Goal: Task Accomplishment & Management: Use online tool/utility

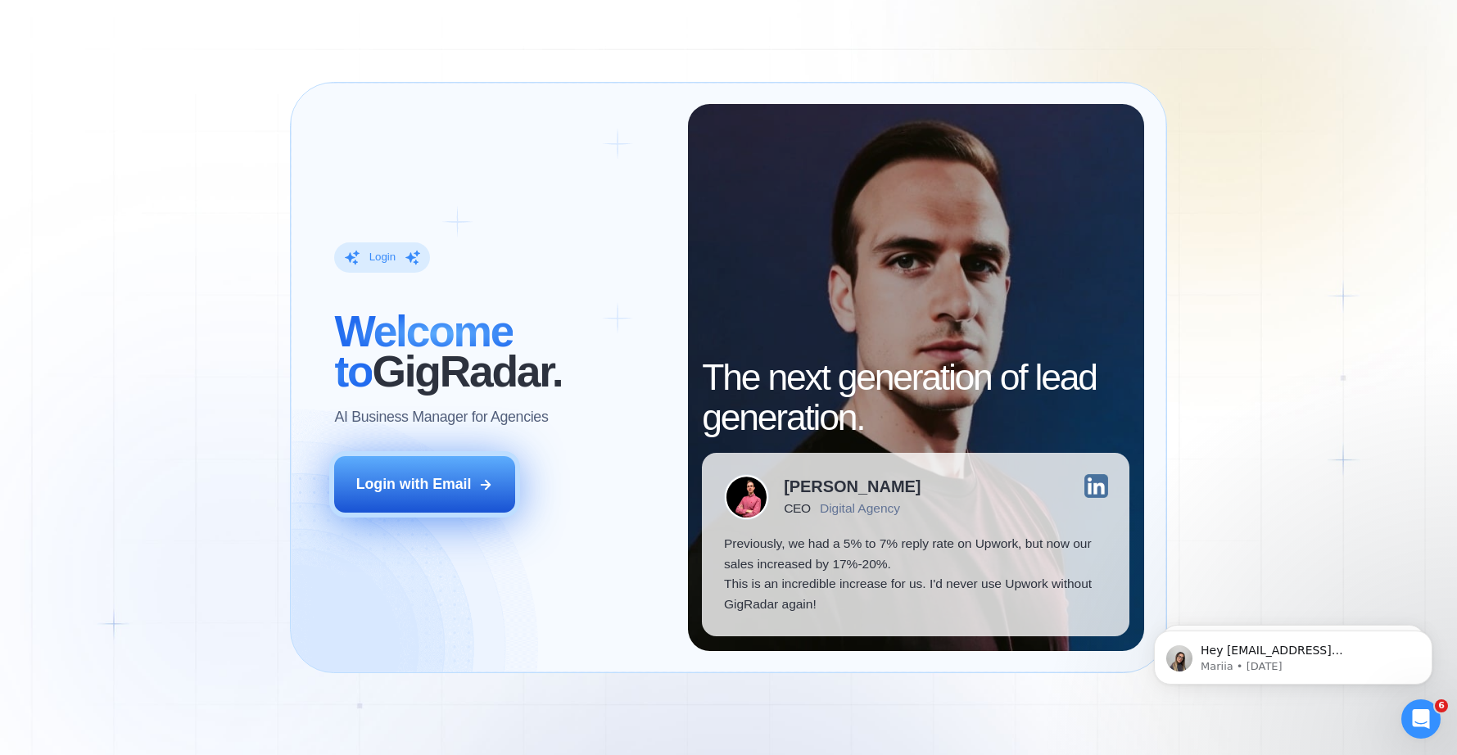
click at [453, 495] on button "Login with Email" at bounding box center [424, 484] width 180 height 57
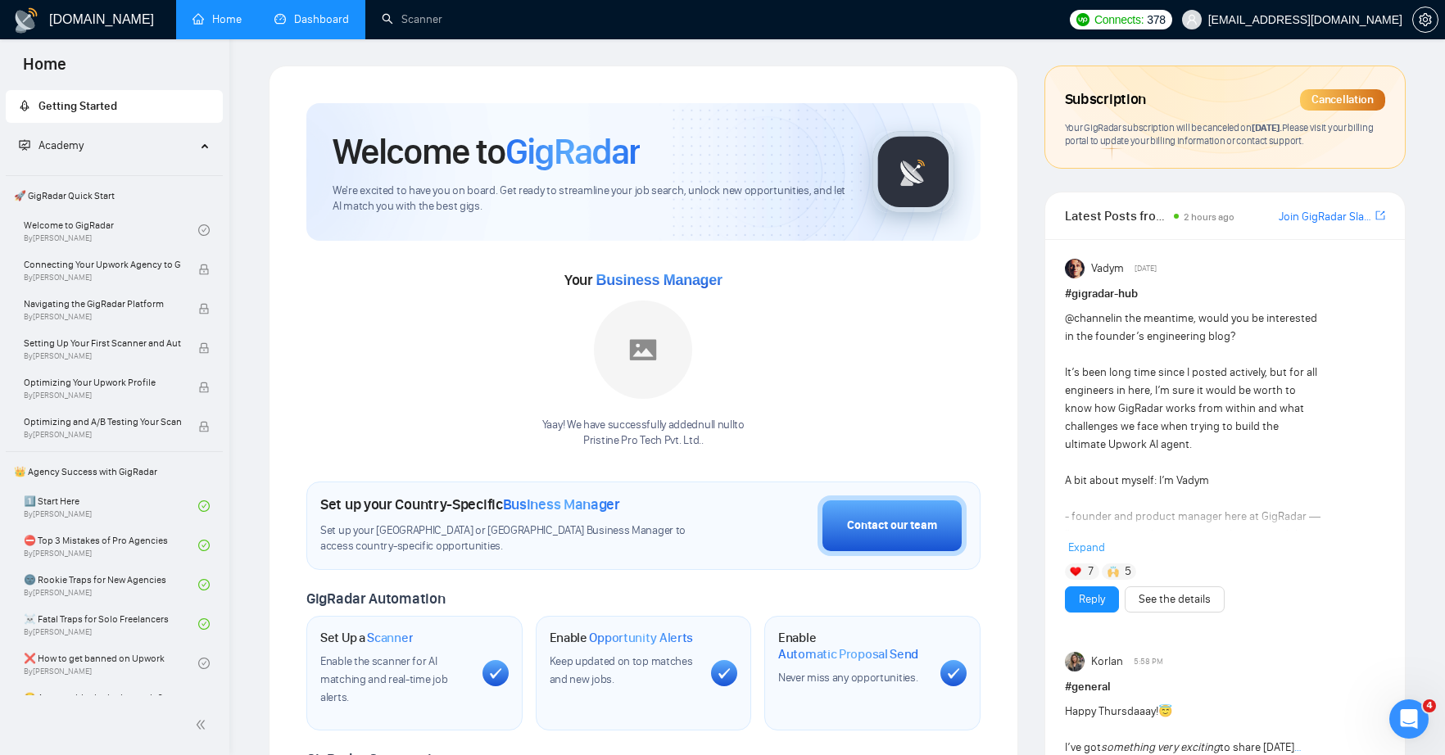
click at [307, 24] on link "Dashboard" at bounding box center [311, 19] width 75 height 14
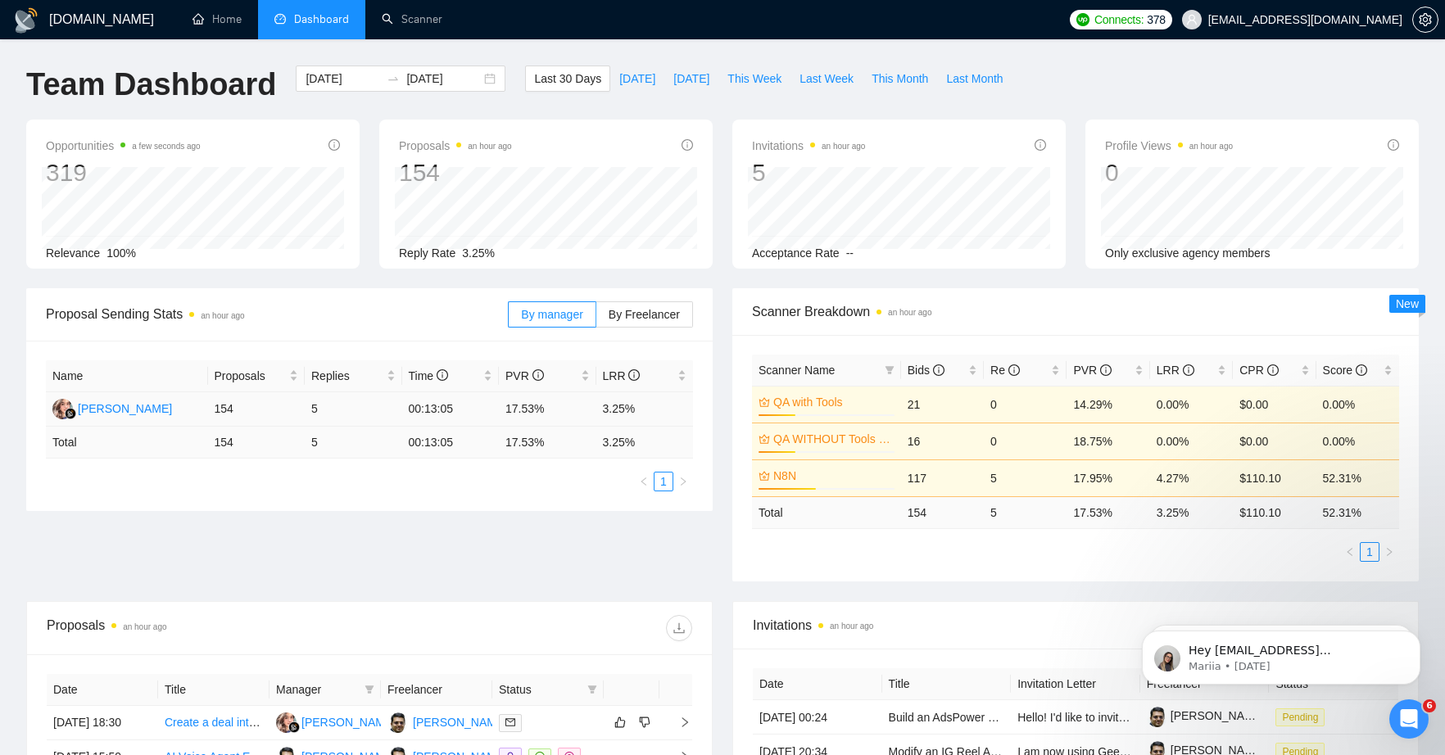
scroll to position [338, 0]
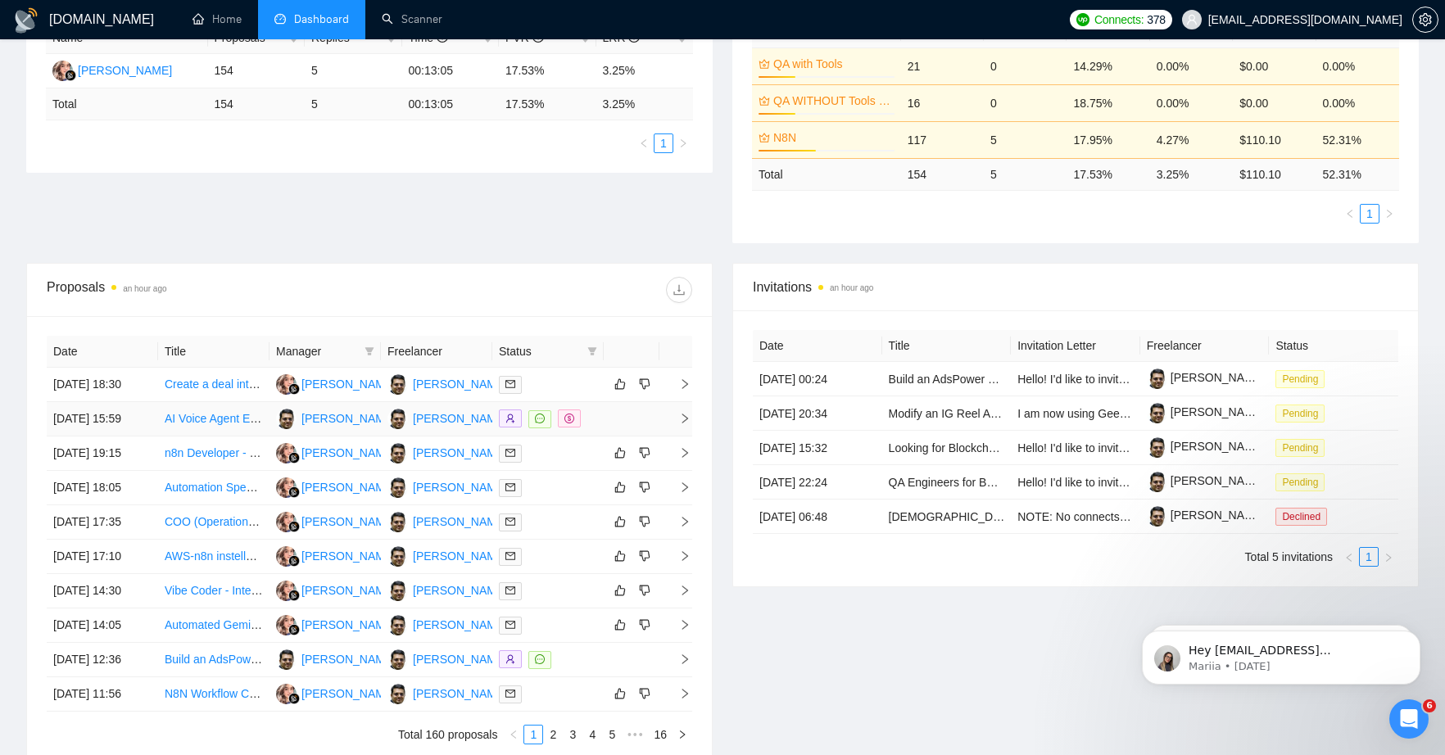
click at [247, 425] on link "AI Voice Agent Evaluation Expert | Advanced Testing & Optimization" at bounding box center [337, 418] width 345 height 13
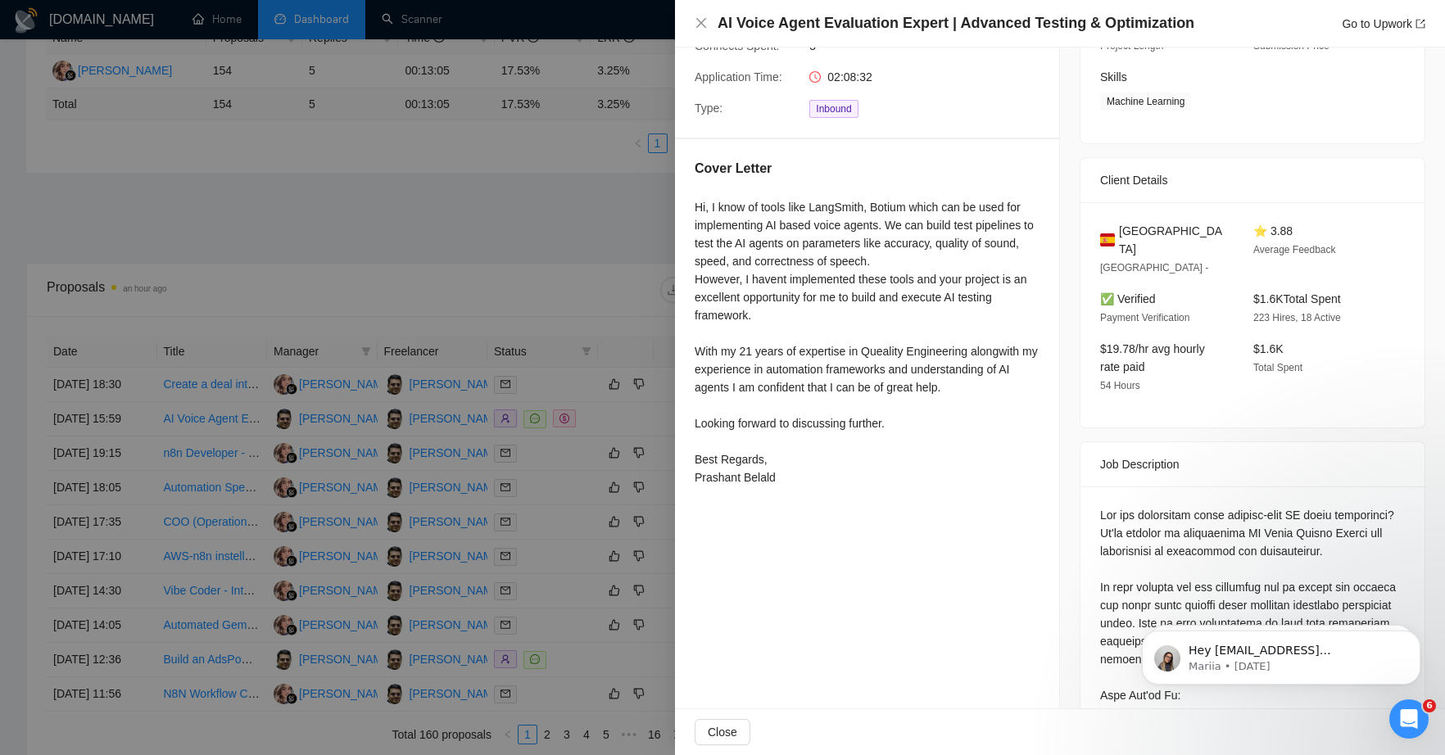
scroll to position [0, 0]
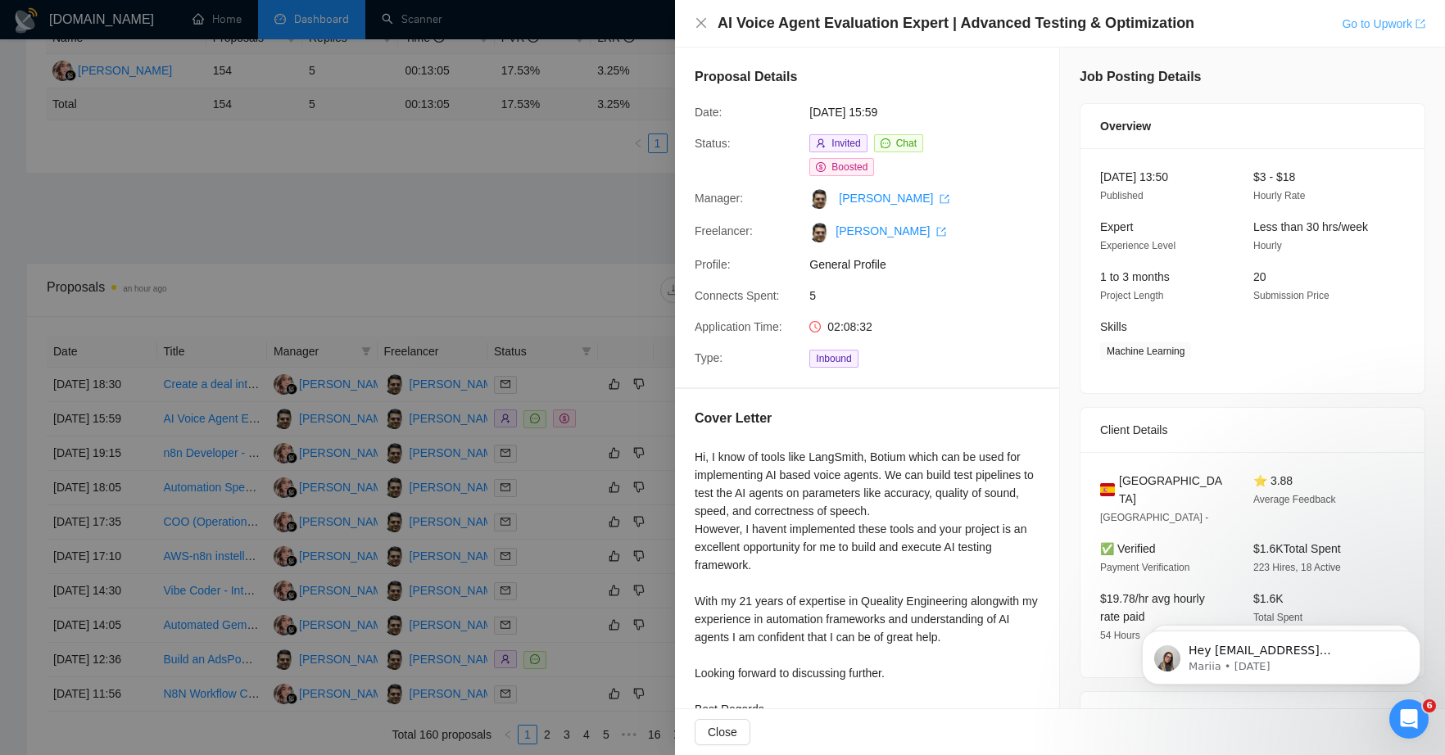
click at [1390, 23] on link "Go to Upwork" at bounding box center [1384, 23] width 84 height 13
click at [1382, 27] on link "Go to Upwork" at bounding box center [1384, 23] width 84 height 13
